Goal: Information Seeking & Learning: Compare options

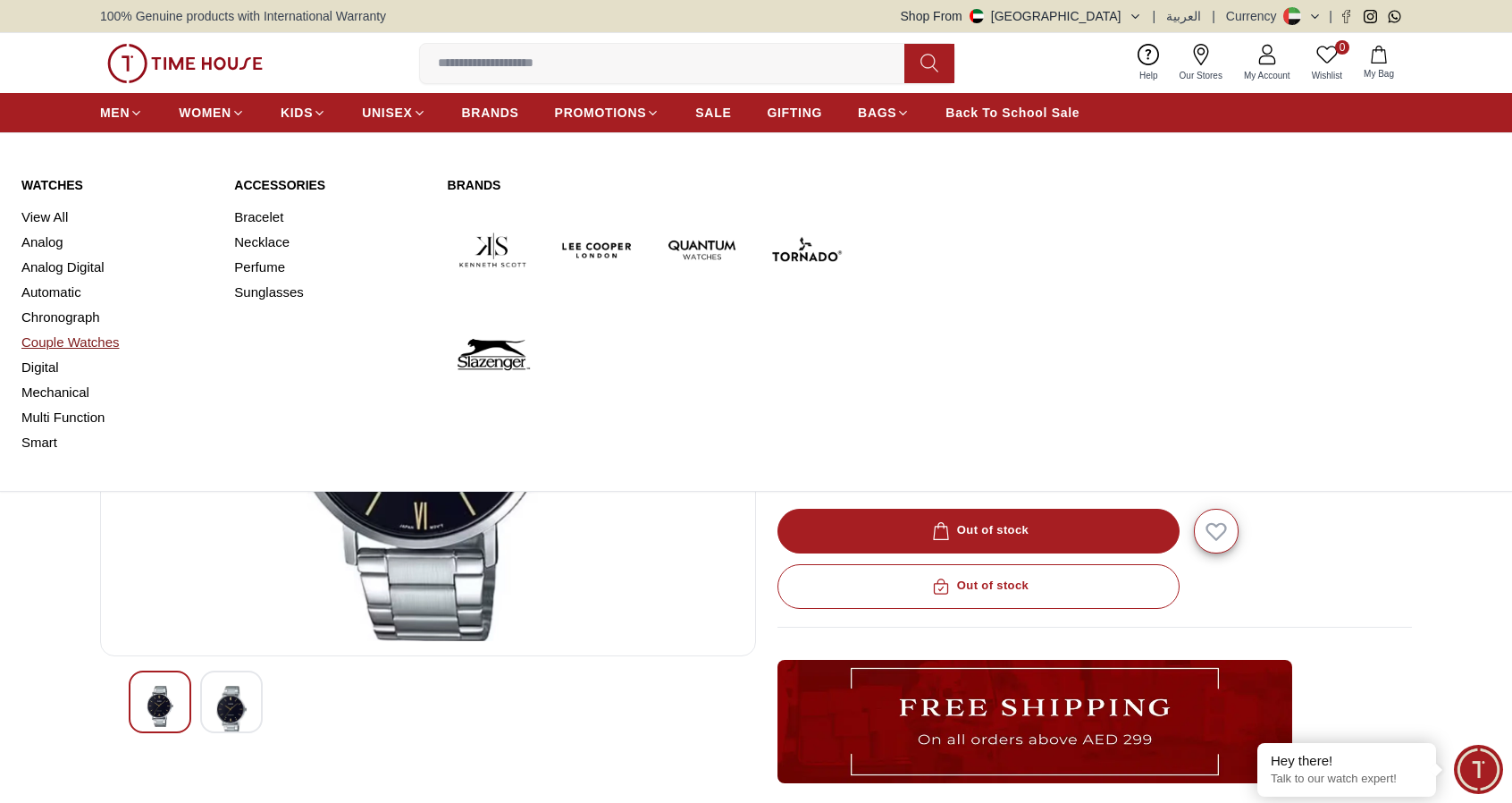
click at [55, 339] on link "Couple Watches" at bounding box center [116, 342] width 191 height 25
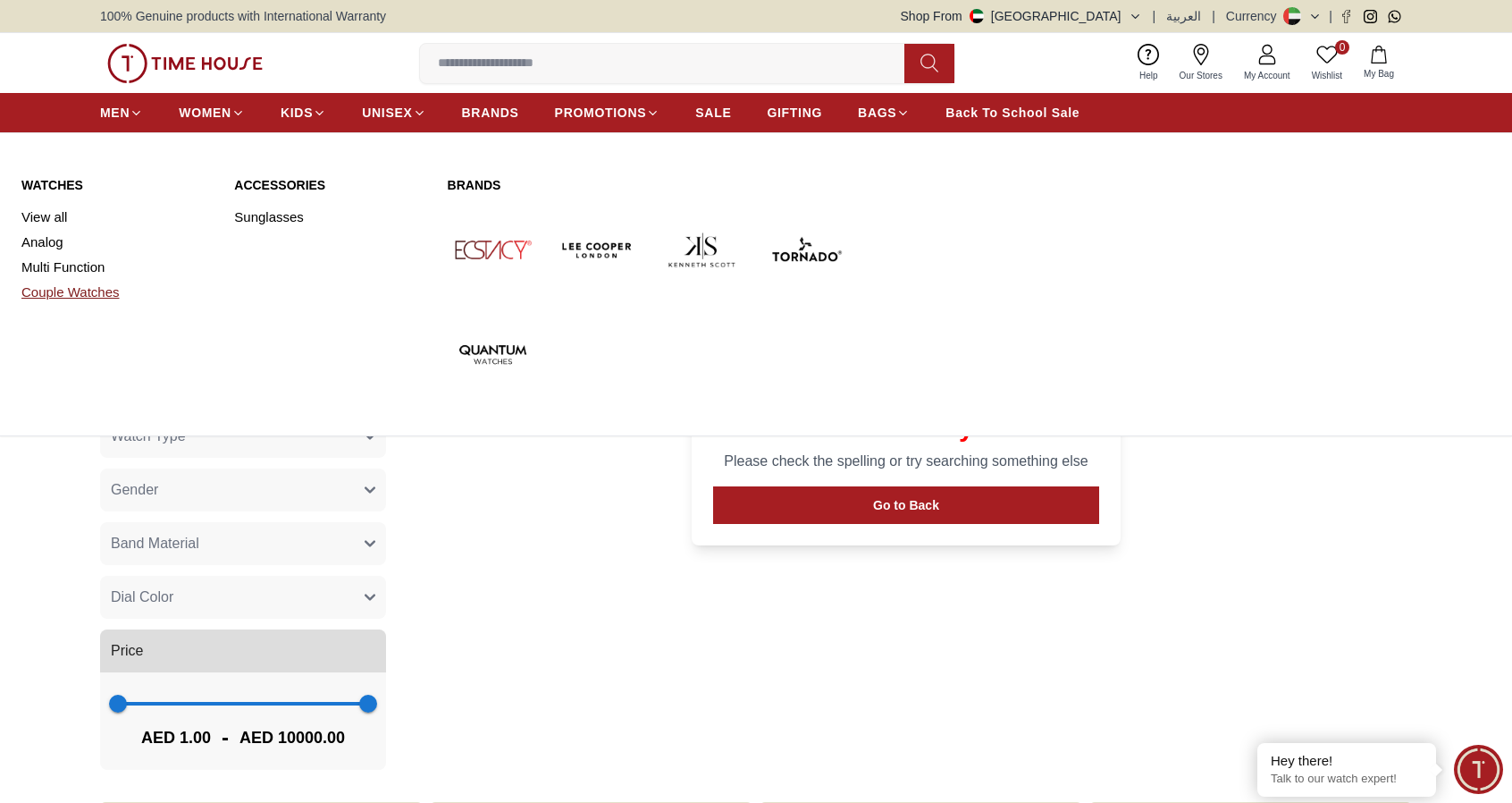
click at [96, 289] on link "Couple Watches" at bounding box center [116, 292] width 191 height 25
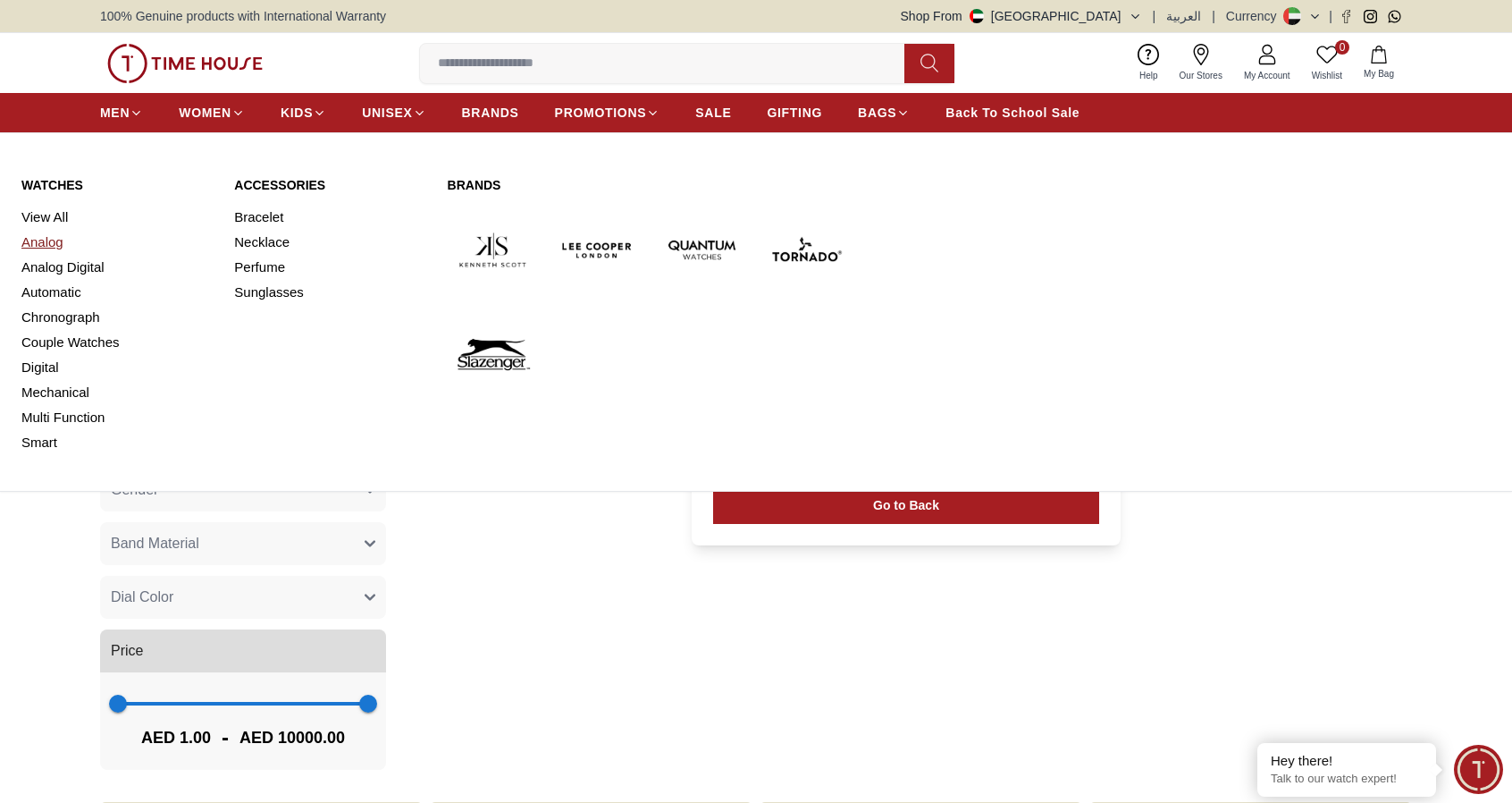
click at [43, 244] on link "Analog" at bounding box center [116, 241] width 191 height 25
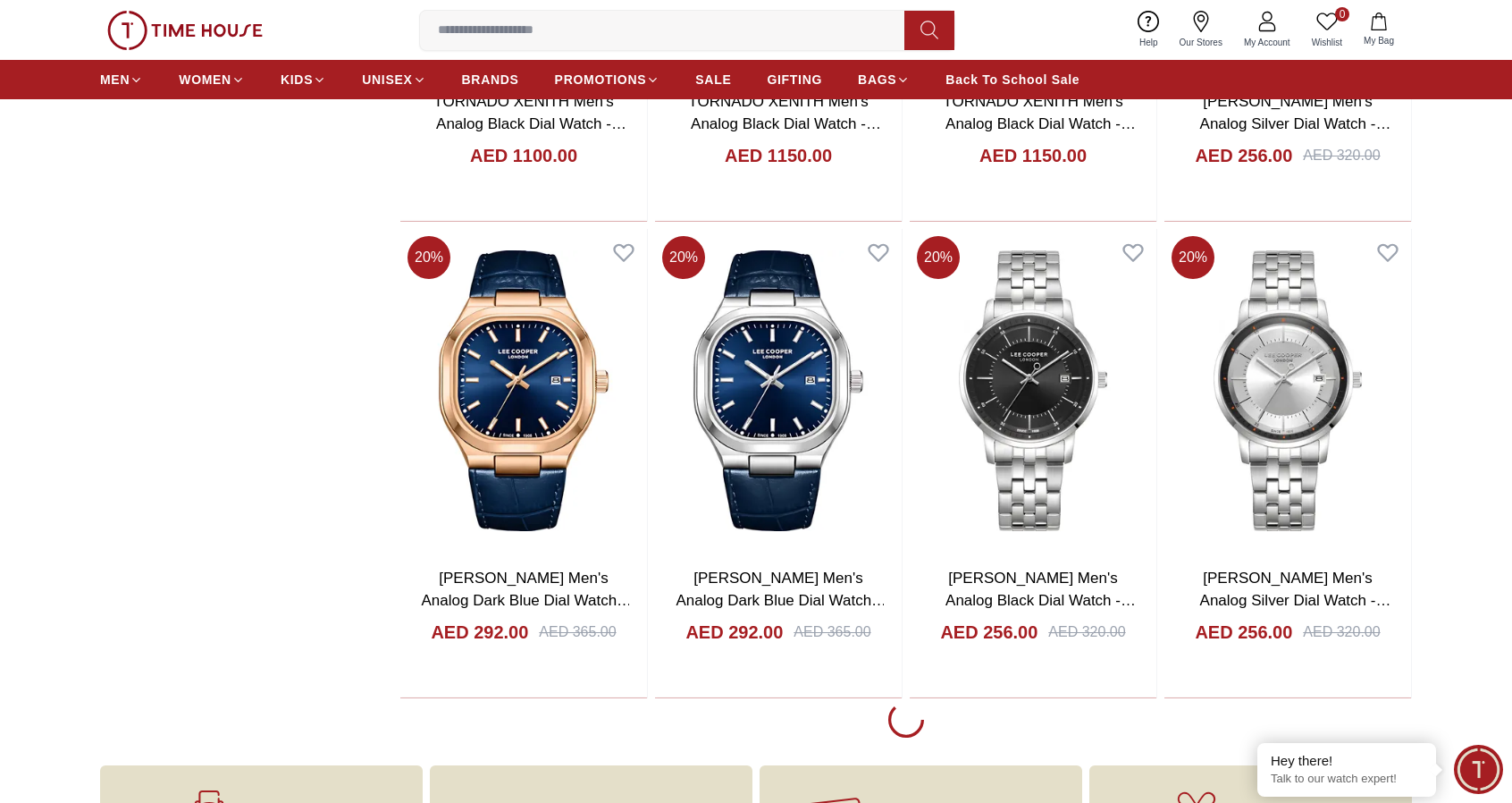
scroll to position [1965, 0]
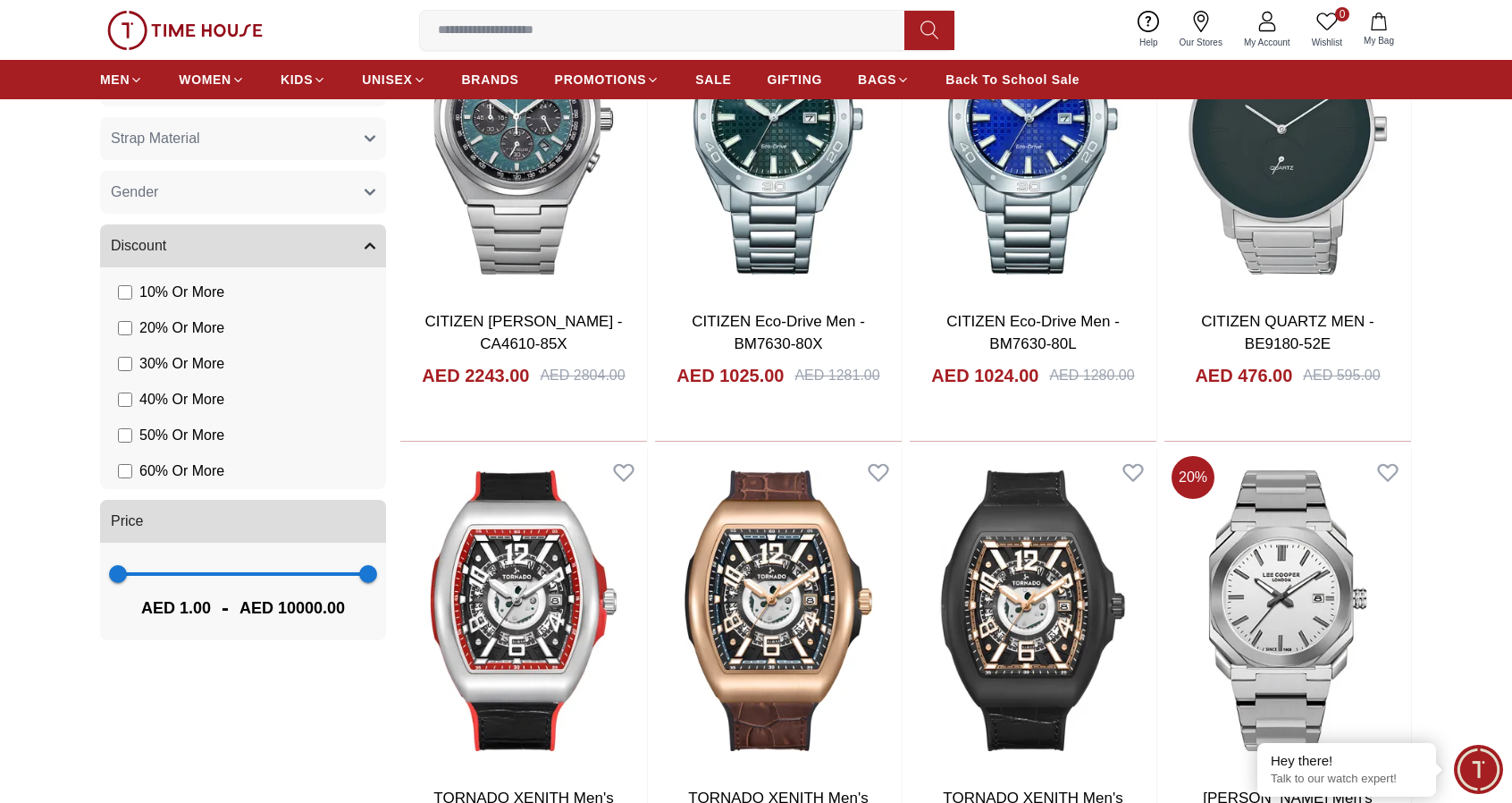
scroll to position [1332, 0]
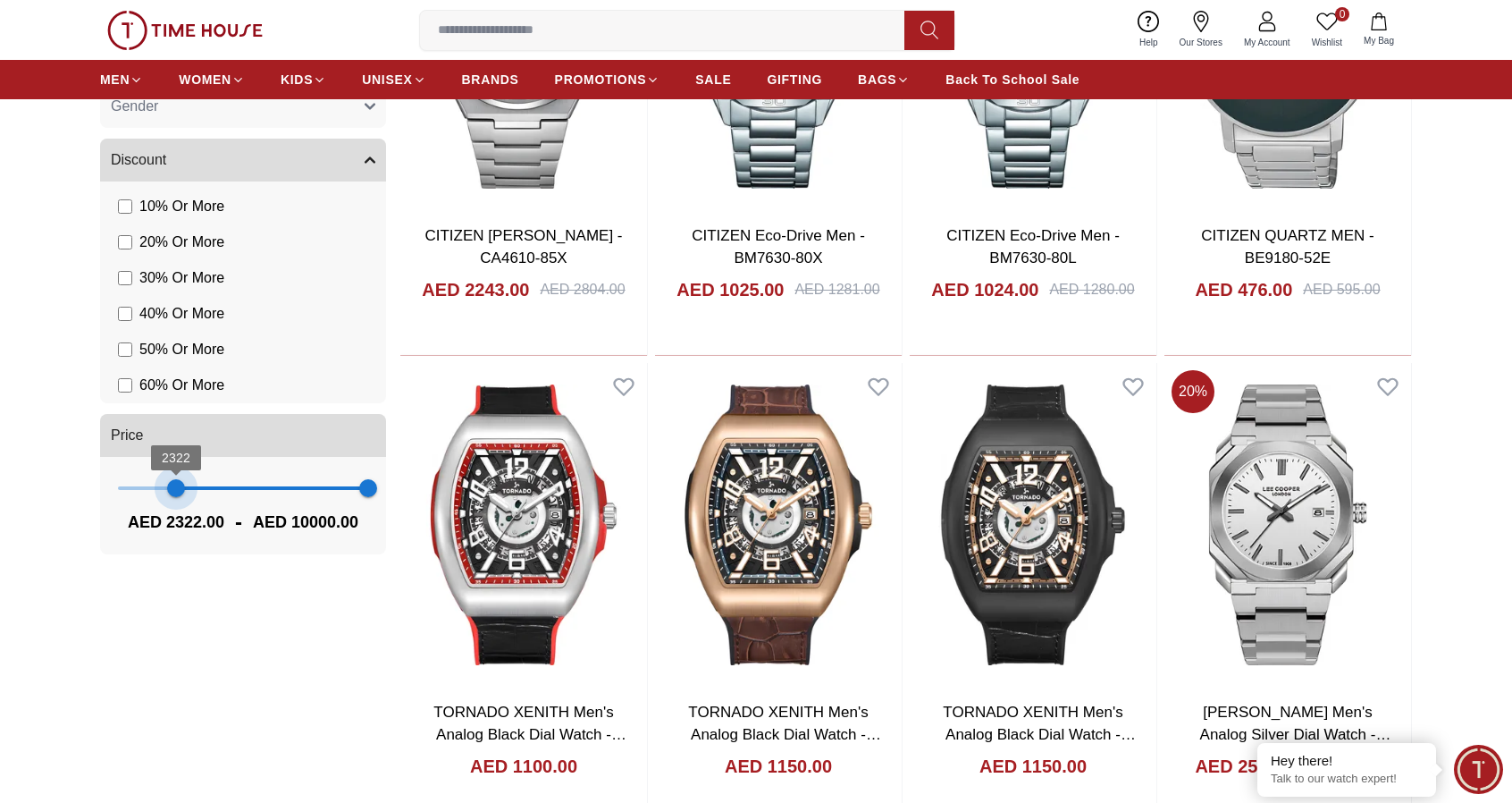
click at [176, 484] on span "2322 10000" at bounding box center [243, 487] width 250 height 27
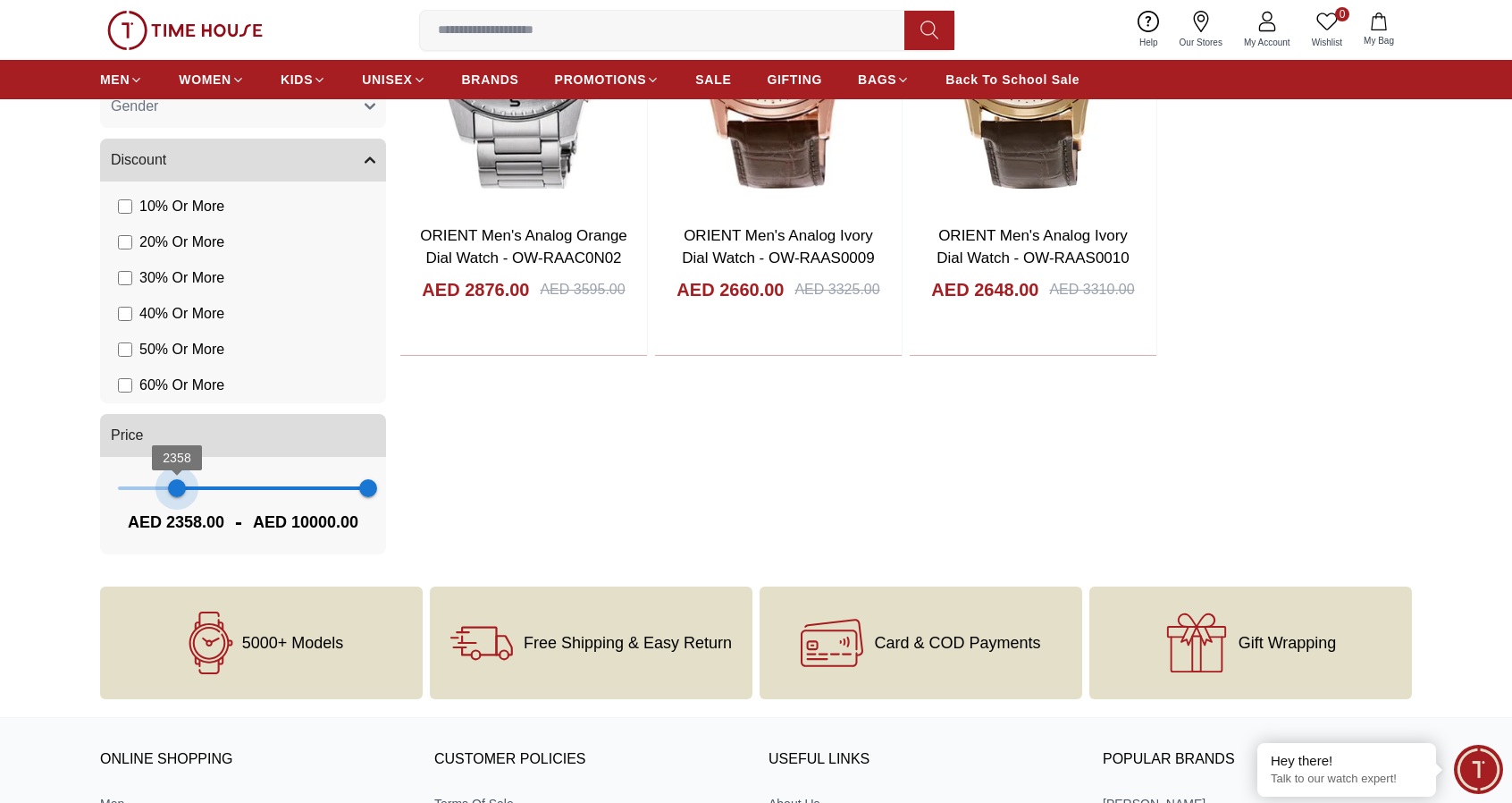
type input "*"
drag, startPoint x: 177, startPoint y: 491, endPoint x: 70, endPoint y: 486, distance: 107.1
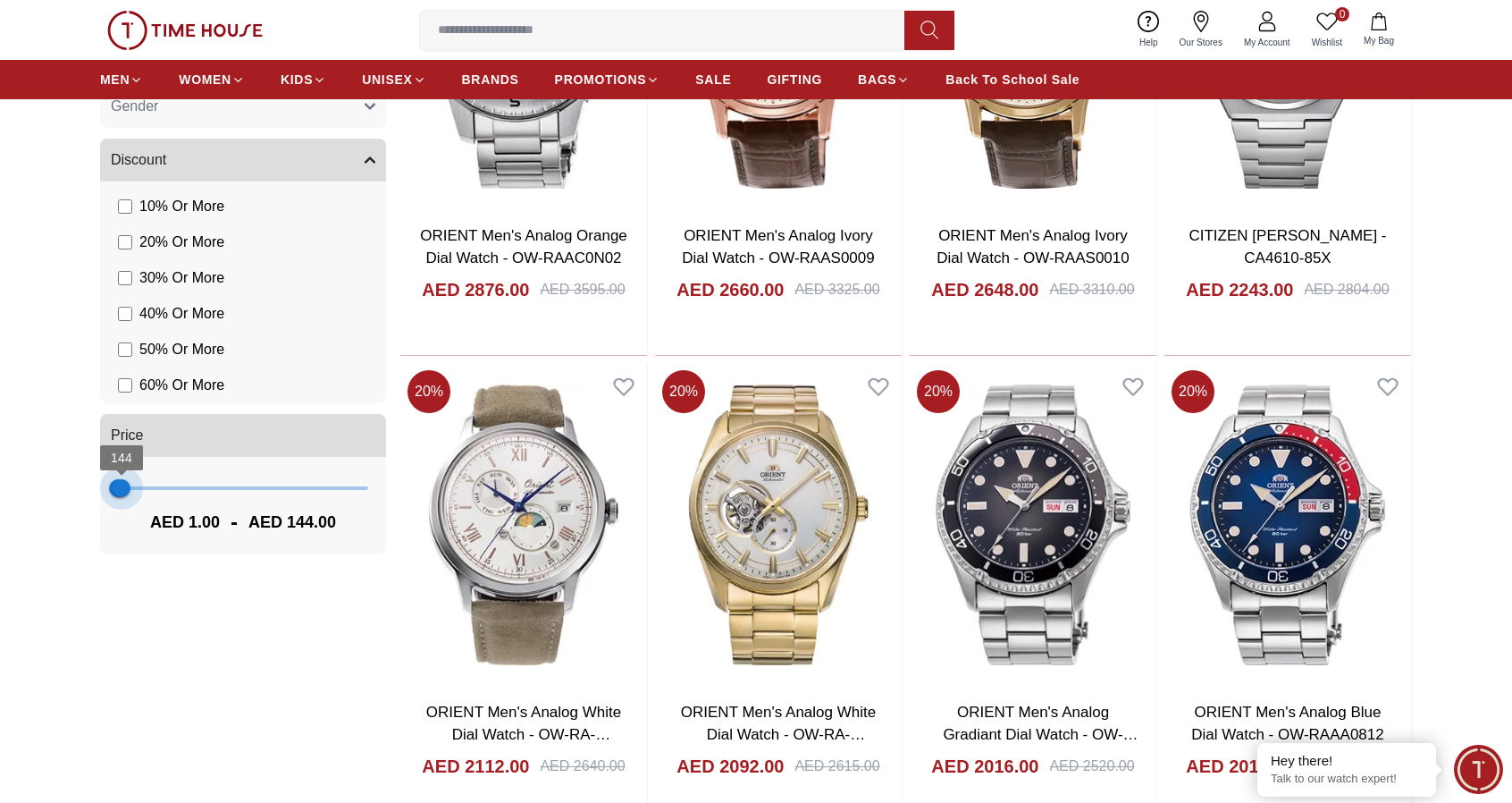
drag, startPoint x: 365, startPoint y: 490, endPoint x: 121, endPoint y: 478, distance: 244.3
click at [121, 479] on span "144" at bounding box center [122, 488] width 18 height 18
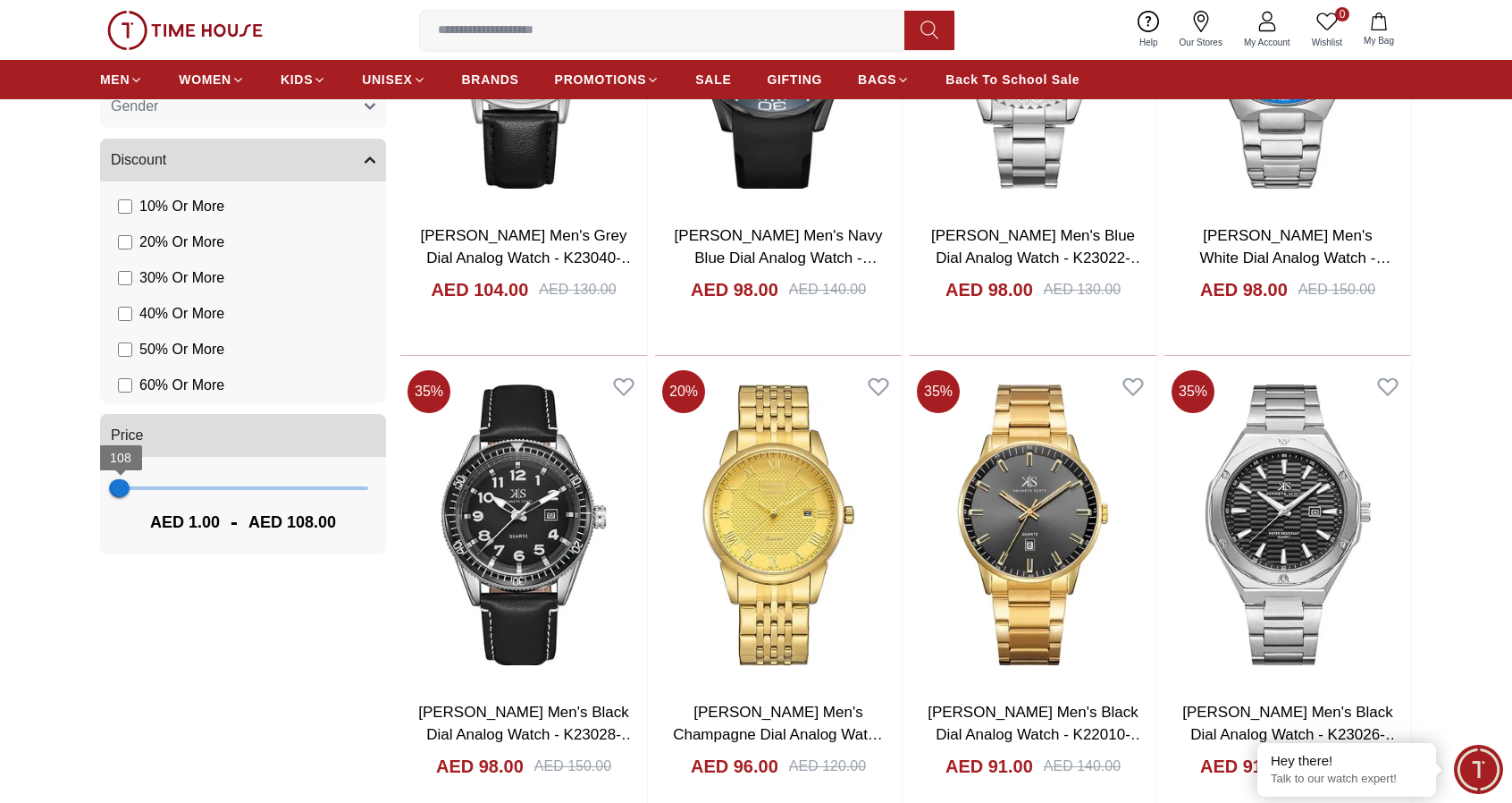
type input "***"
click at [125, 481] on span "287" at bounding box center [125, 488] width 18 height 18
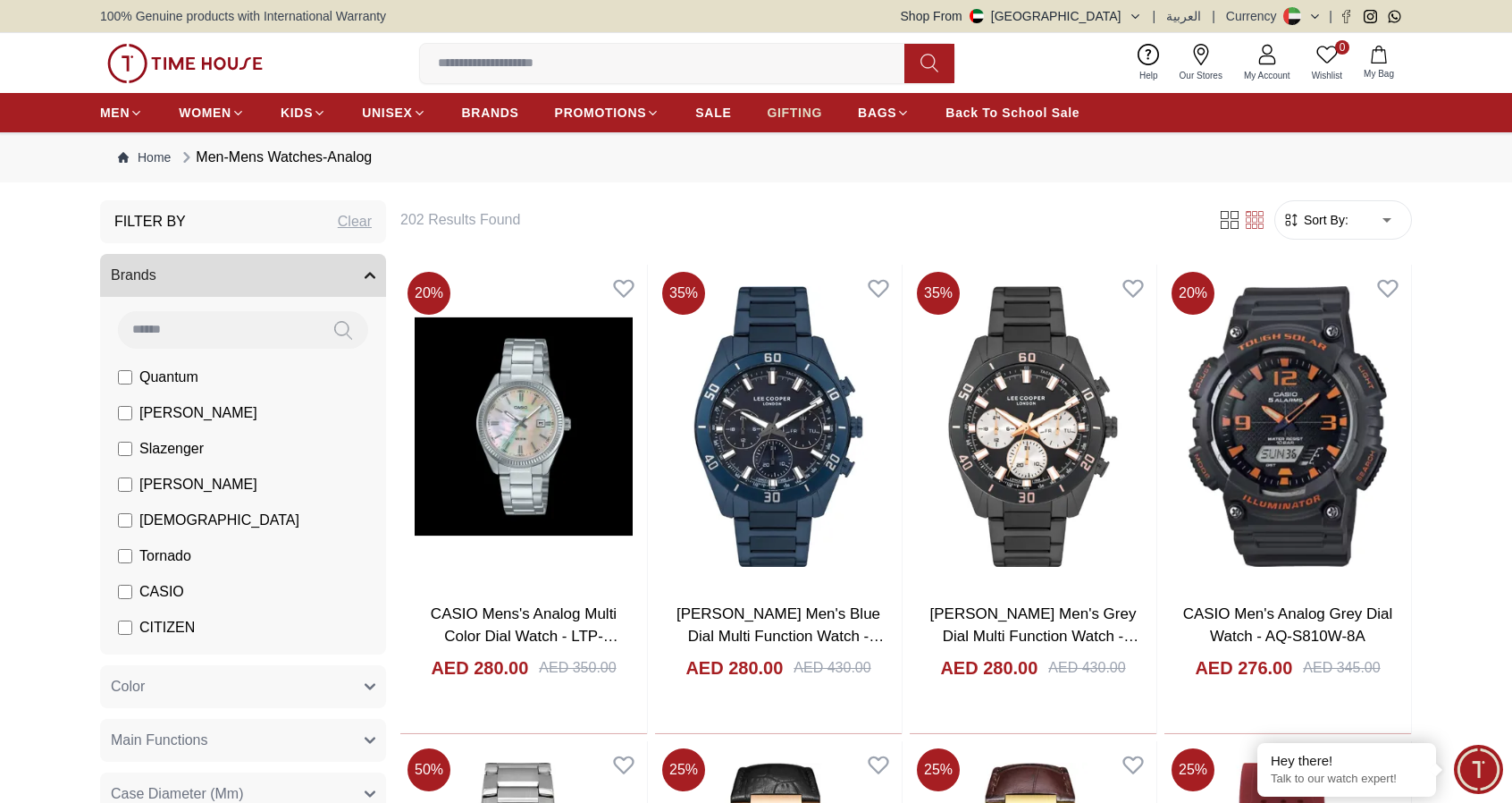
click at [803, 106] on span "GIFTING" at bounding box center [794, 112] width 56 height 18
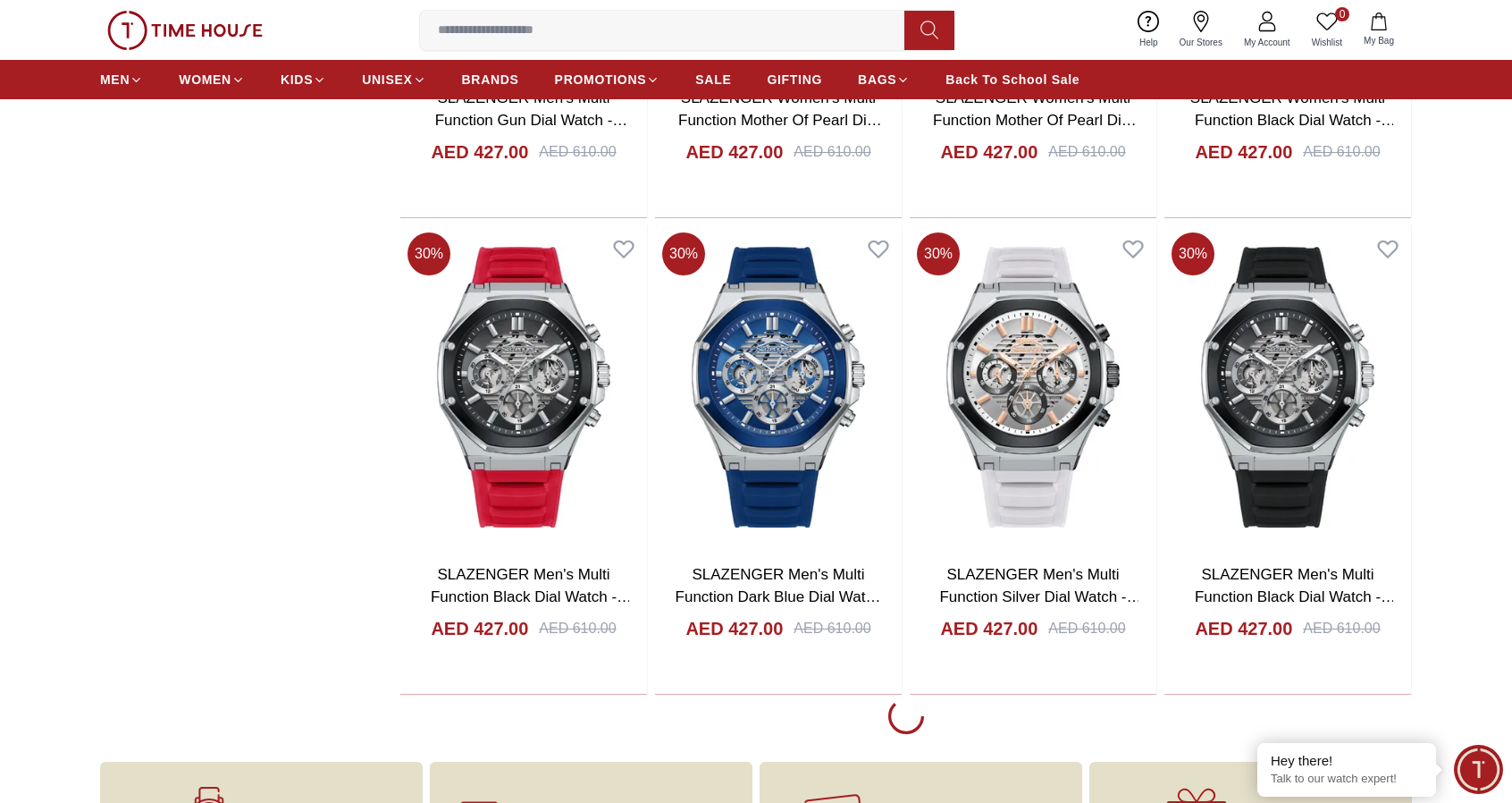
scroll to position [7187, 0]
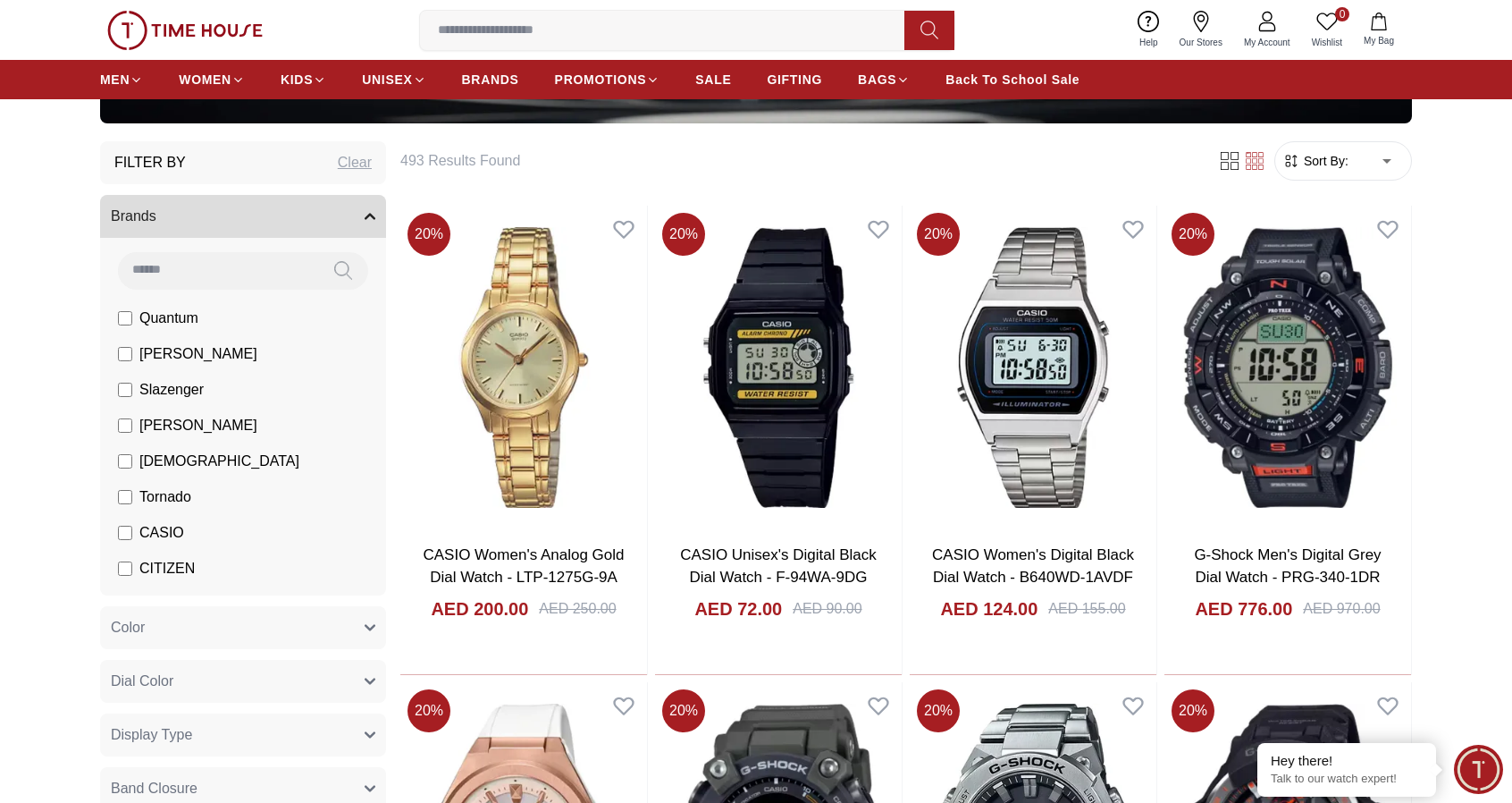
scroll to position [391, 0]
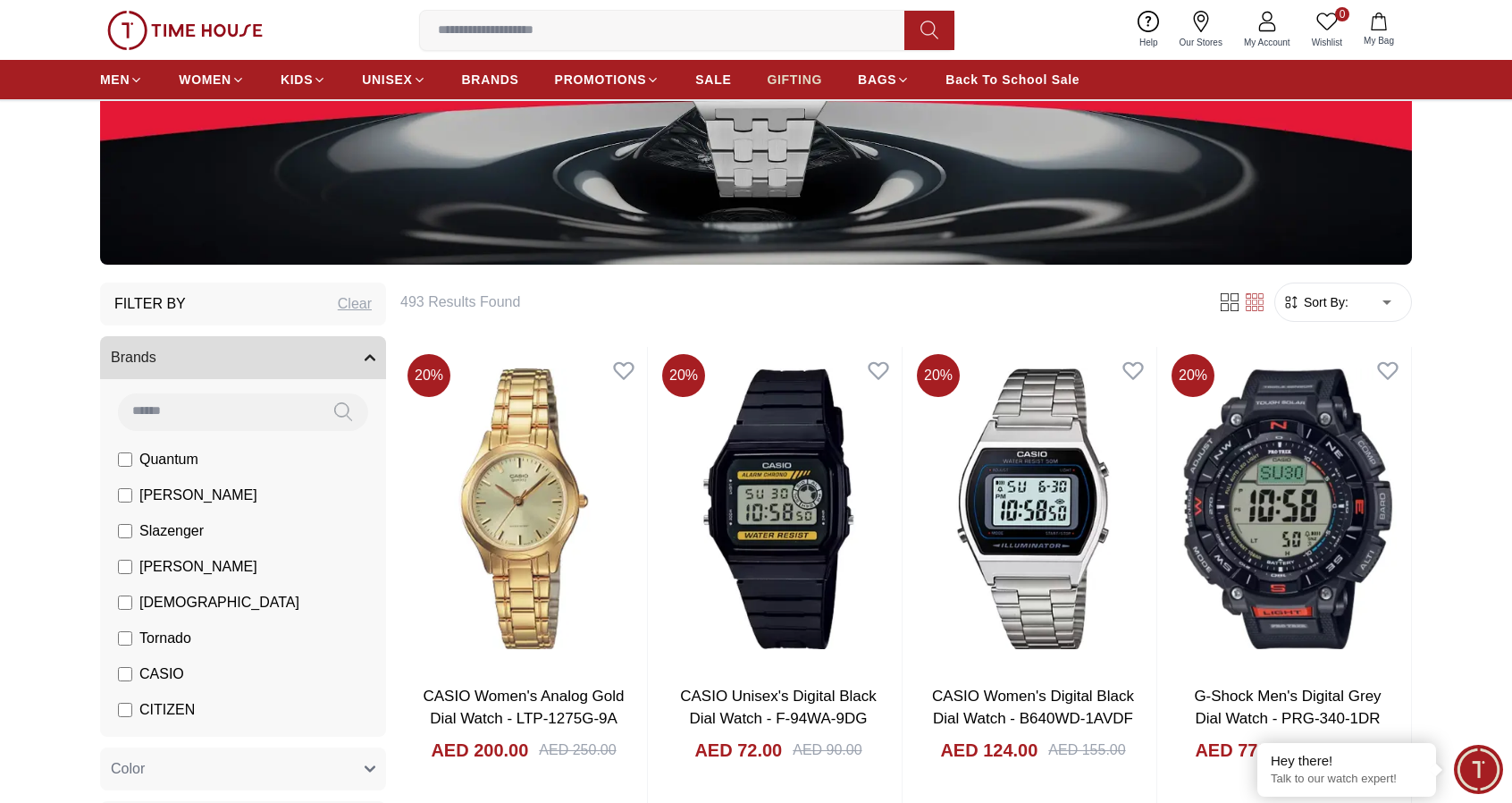
click at [792, 80] on span "GIFTING" at bounding box center [794, 80] width 56 height 18
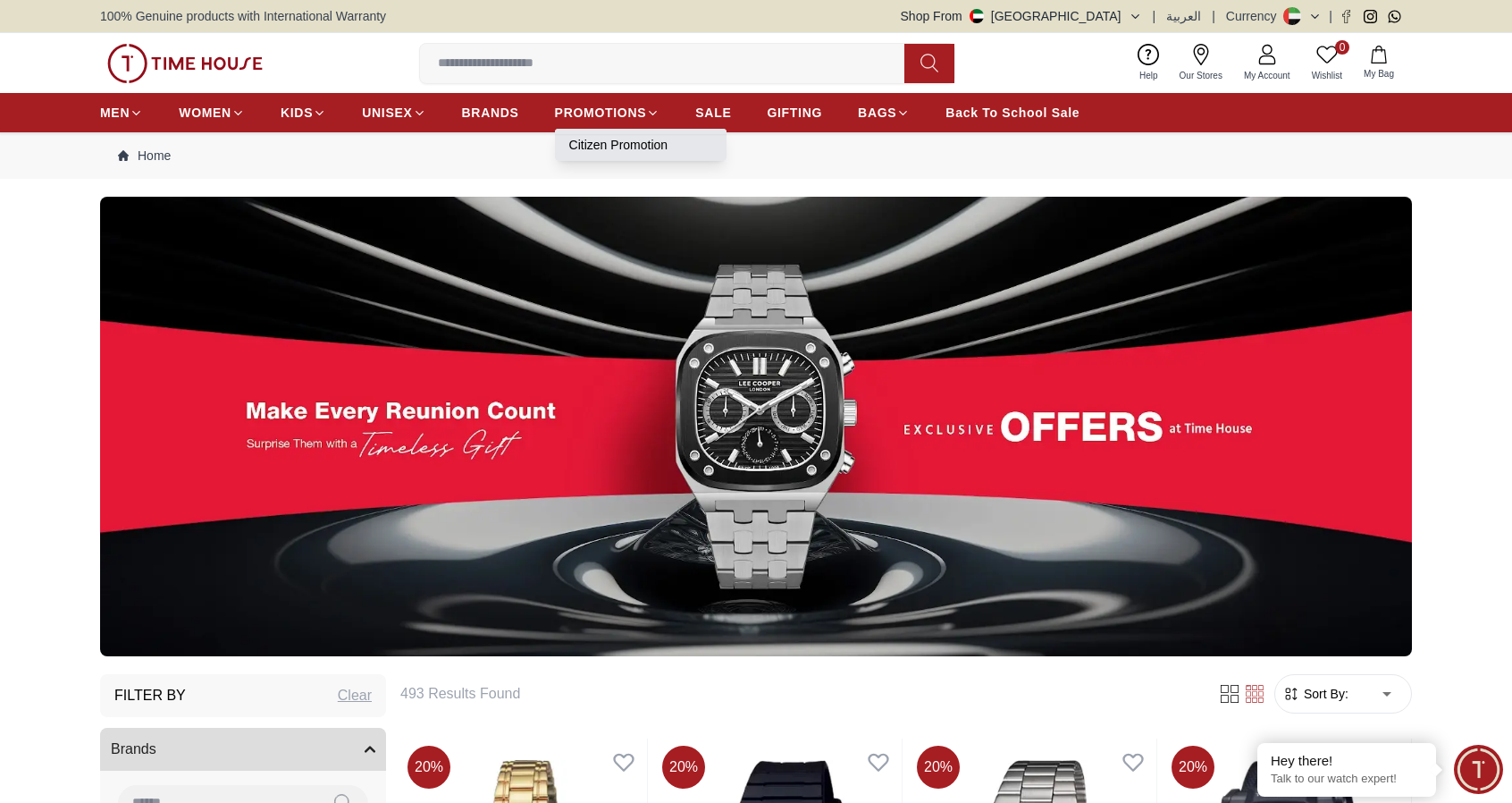
click at [640, 149] on link "Citizen Promotion" at bounding box center [641, 145] width 143 height 18
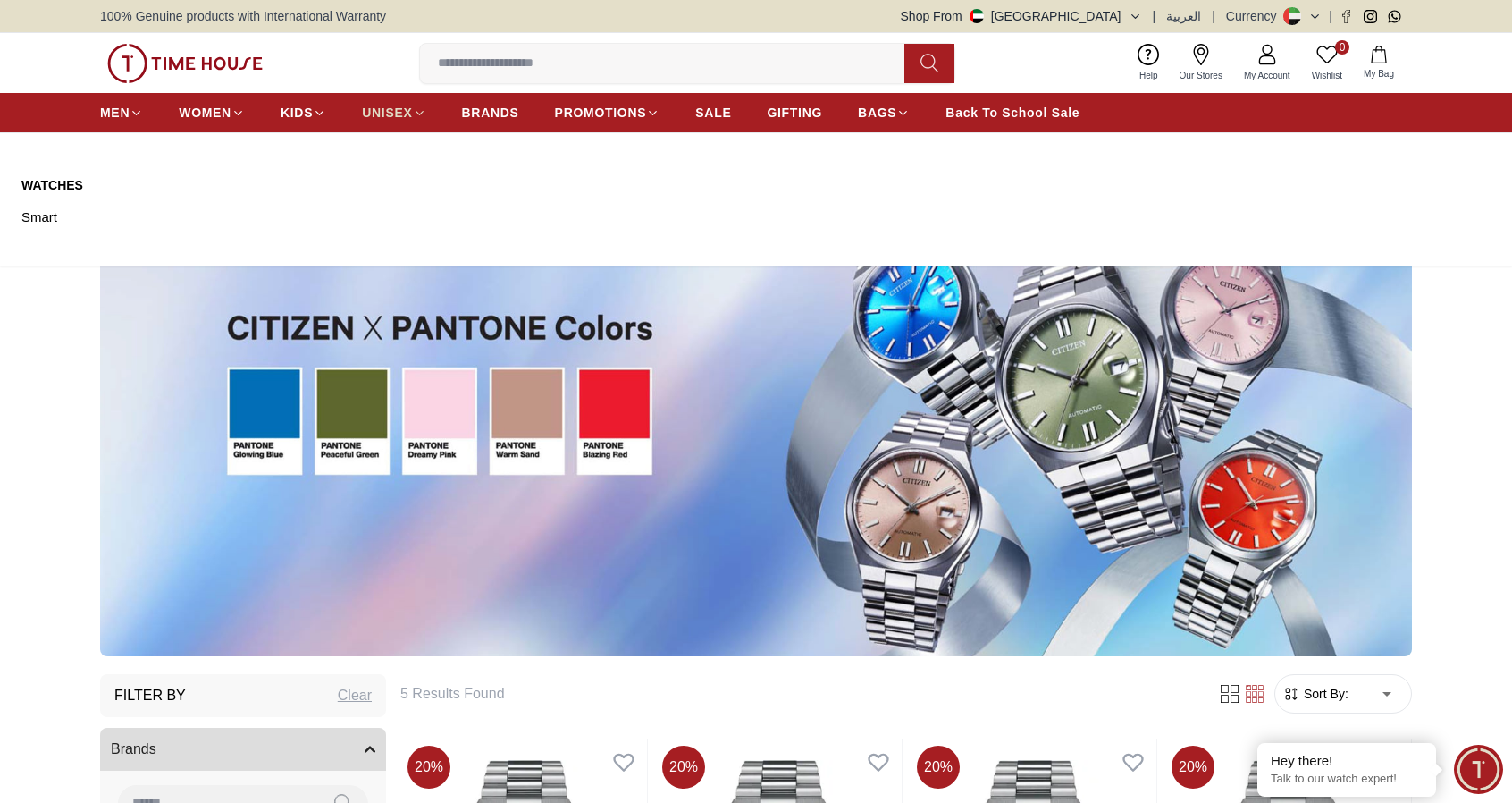
click at [377, 113] on span "UNISEX" at bounding box center [387, 112] width 50 height 18
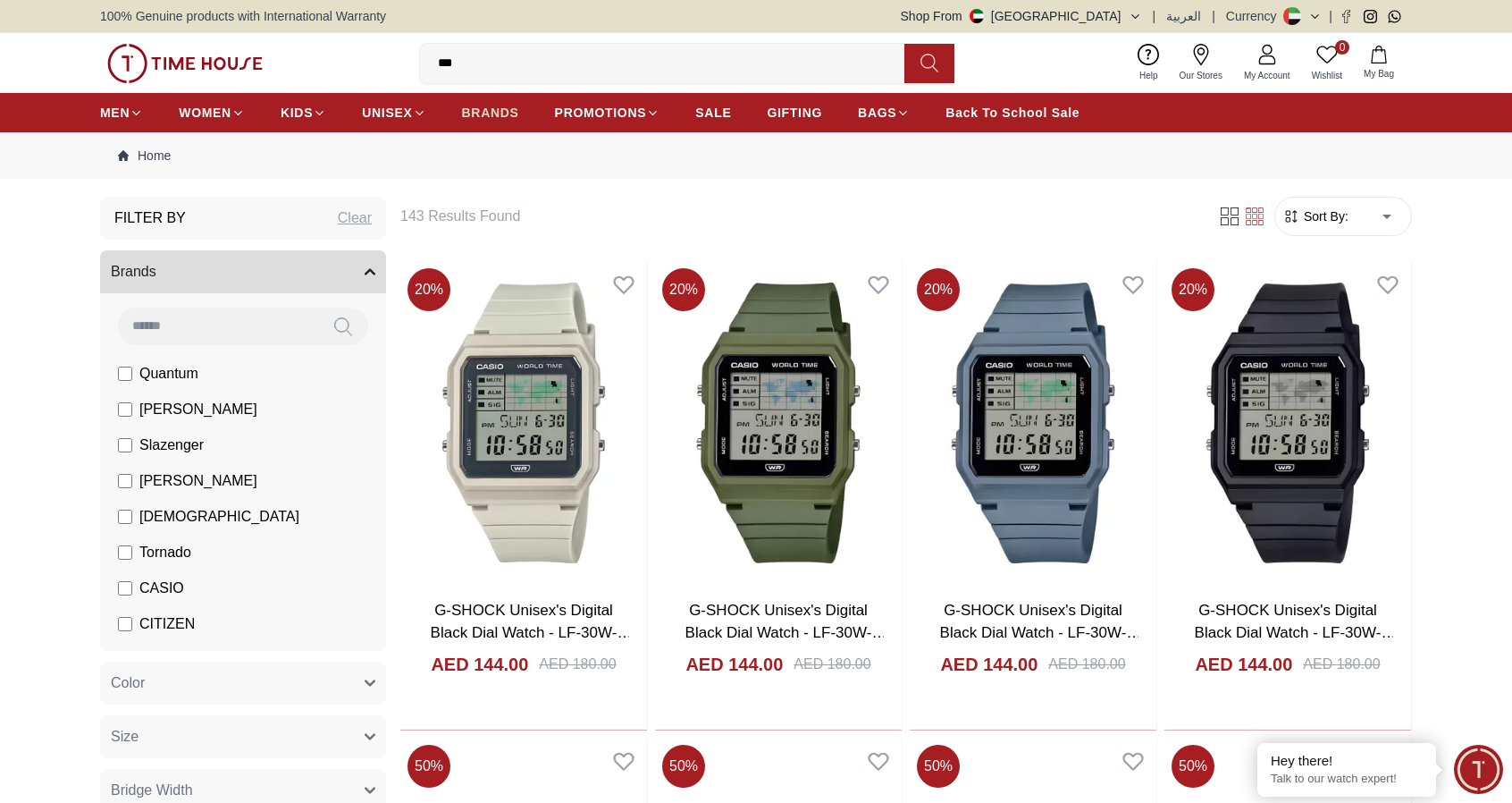
click at [511, 113] on span "BRANDS" at bounding box center [490, 112] width 58 height 18
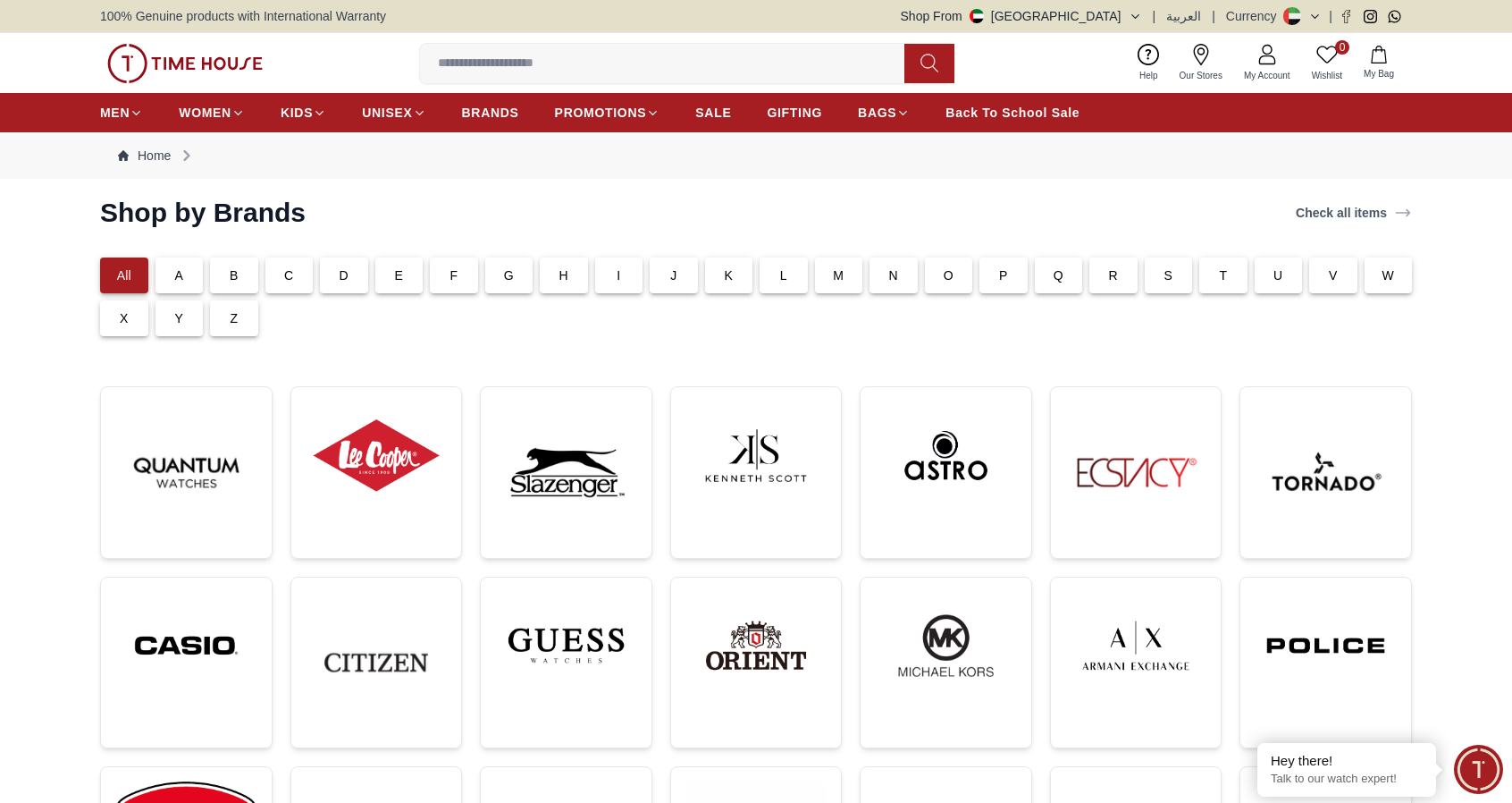
click at [295, 273] on div "C" at bounding box center [289, 275] width 48 height 36
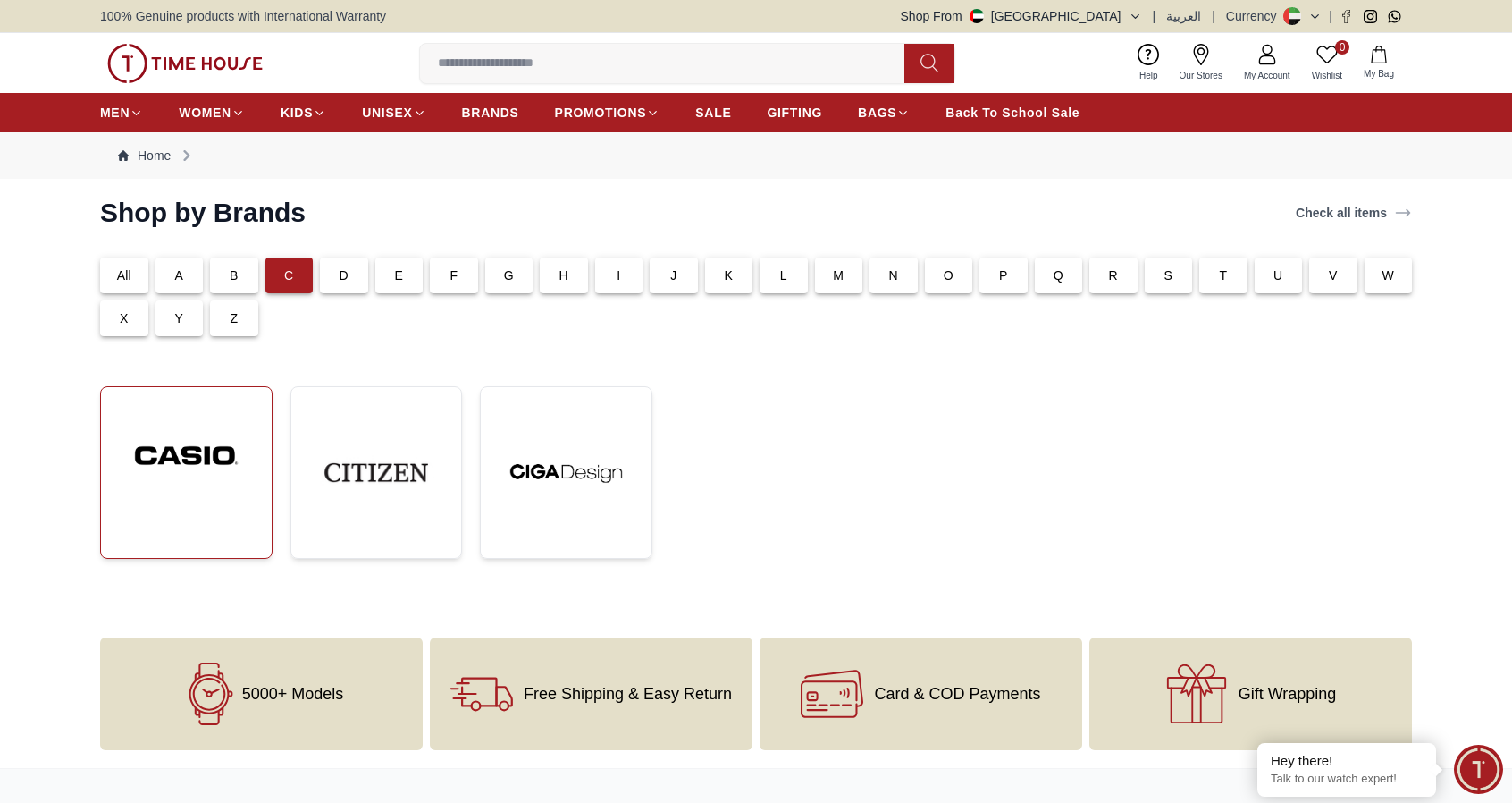
click at [202, 494] on img at bounding box center [186, 455] width 142 height 108
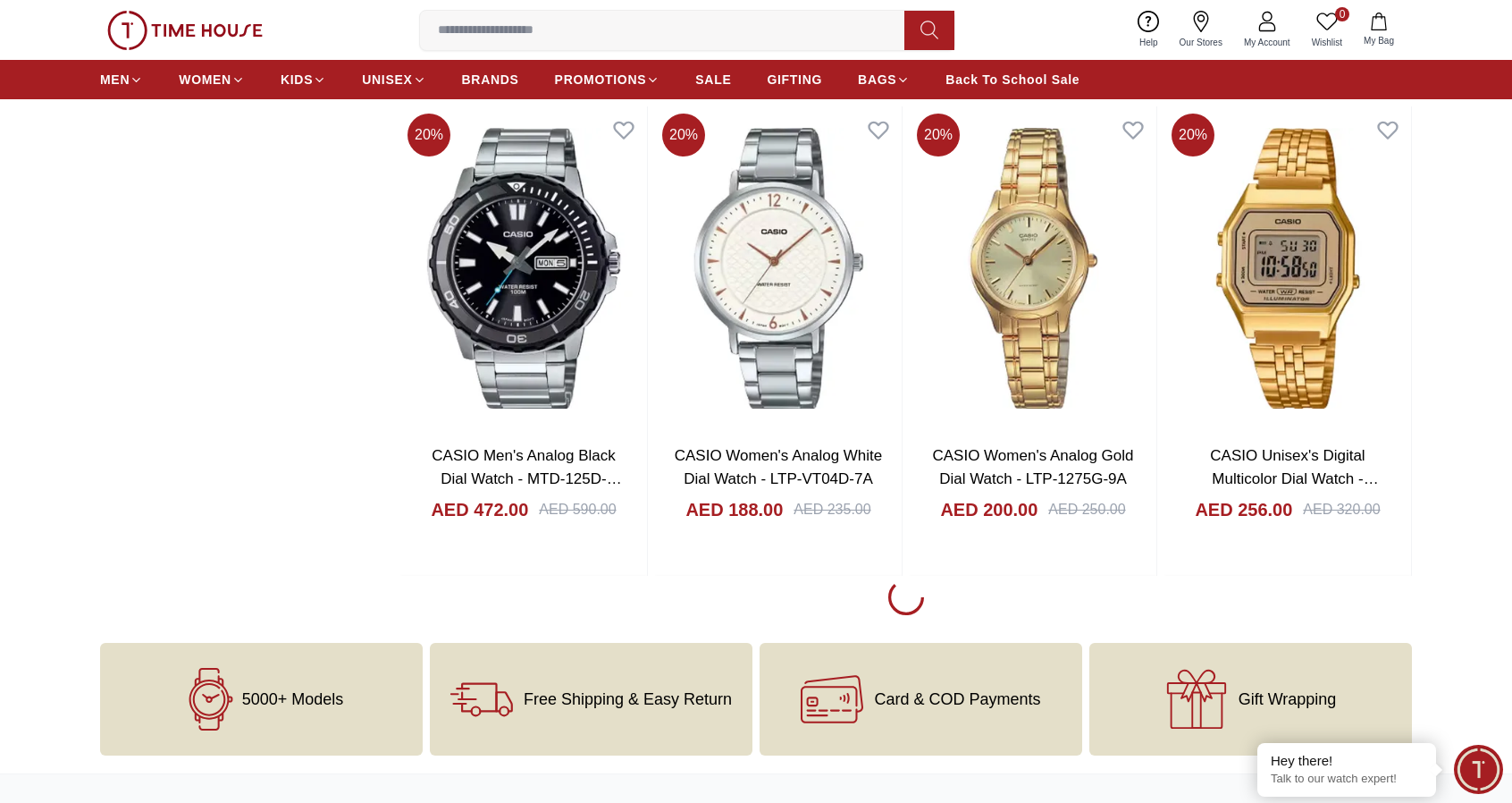
scroll to position [2775, 0]
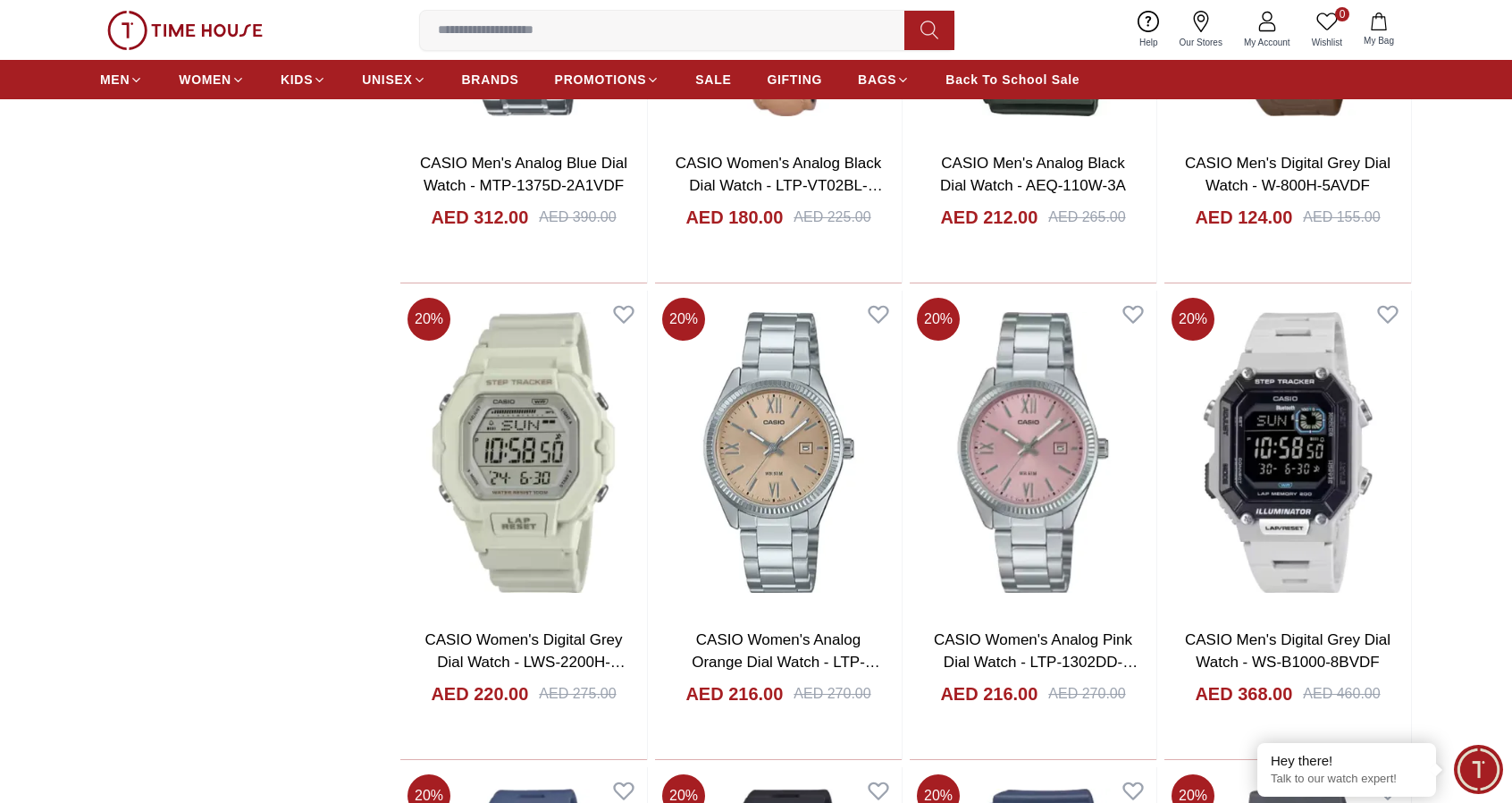
scroll to position [6403, 0]
